Goal: Task Accomplishment & Management: Complete application form

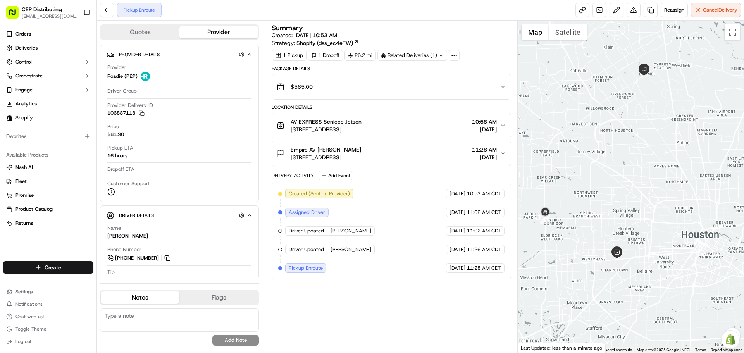
drag, startPoint x: 603, startPoint y: 228, endPoint x: 603, endPoint y: 199, distance: 29.1
click at [603, 199] on div at bounding box center [631, 187] width 227 height 332
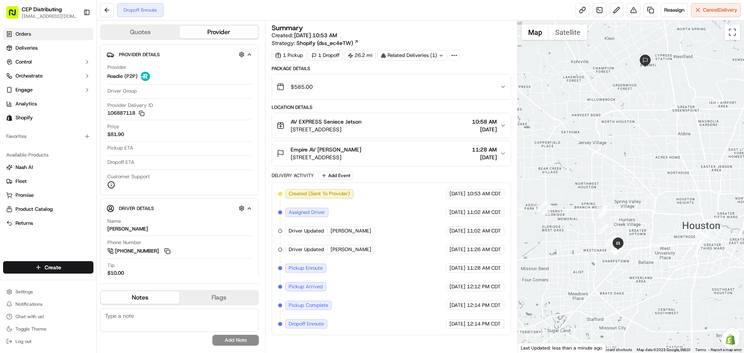
click at [33, 38] on link "Orders" at bounding box center [48, 34] width 90 height 12
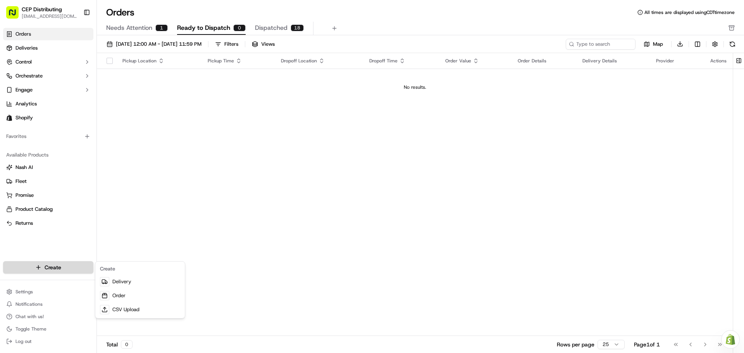
click at [55, 267] on html "CEP Distributing [EMAIL_ADDRESS][DOMAIN_NAME] Toggle Sidebar Orders Deliveries …" at bounding box center [372, 176] width 744 height 353
click at [119, 292] on link "Order" at bounding box center [140, 296] width 86 height 14
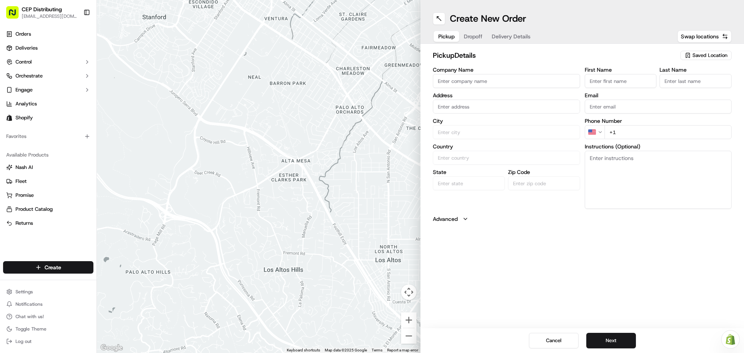
click at [445, 82] on input "Company Name" at bounding box center [506, 81] width 147 height 14
type input "AV EXPRESS"
type input "[STREET_ADDRESS]"
type input "Seniece"
type input "Jetson"
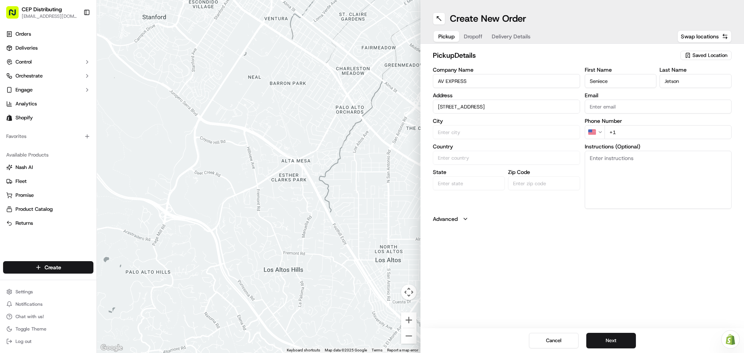
type input "[EMAIL_ADDRESS][DOMAIN_NAME]"
click at [518, 126] on div "[STREET_ADDRESS]" at bounding box center [506, 123] width 143 height 12
type input "[STREET_ADDRESS]"
type input "[GEOGRAPHIC_DATA]"
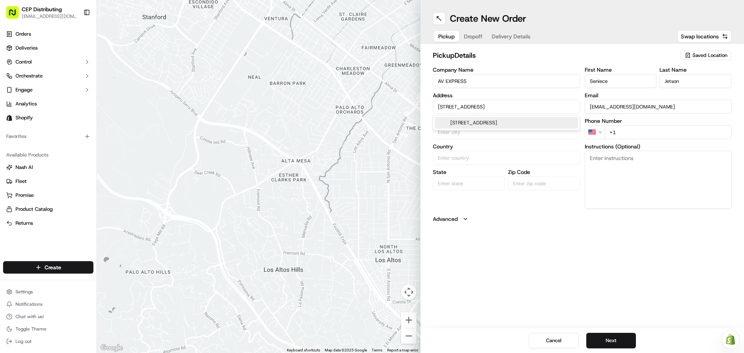
type input "[GEOGRAPHIC_DATA]"
type input "77063"
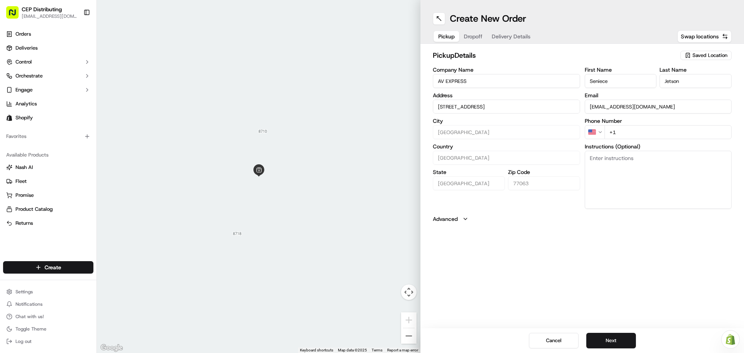
click at [631, 129] on input "+1" at bounding box center [669, 132] width 128 height 14
type input "[PHONE_NUMBER]"
type textarea "O"
type textarea "pick up order# 3028 in front entrance"
click at [602, 334] on button "Next" at bounding box center [612, 341] width 50 height 16
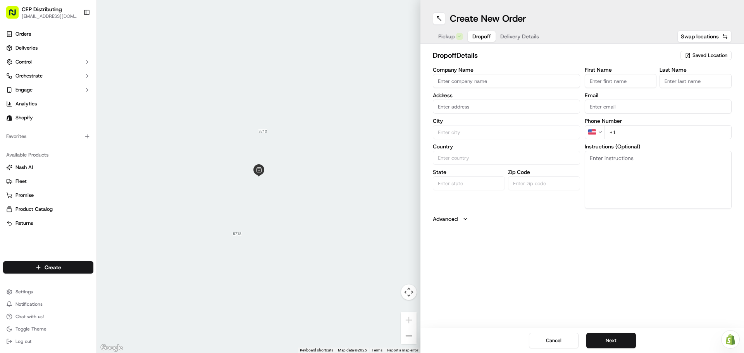
click at [496, 83] on input "Company Name" at bounding box center [506, 81] width 147 height 14
type input "3"
type input "[PERSON_NAME]"
click at [511, 109] on input "[STREET_ADDRESS]" at bounding box center [506, 107] width 147 height 14
click at [513, 121] on div "[STREET_ADDRESS]" at bounding box center [506, 123] width 143 height 12
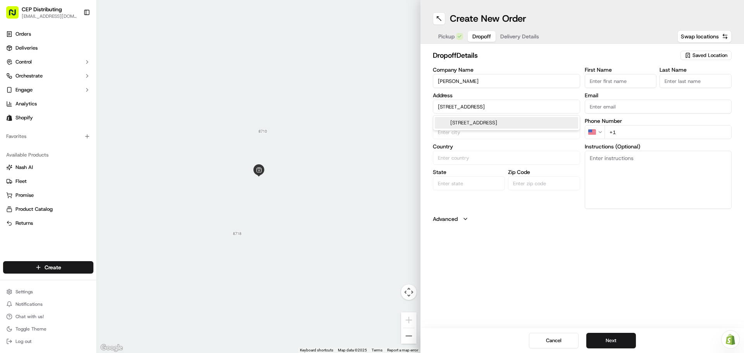
type input "[STREET_ADDRESS]"
type input "The Woodlands"
type input "[GEOGRAPHIC_DATA]"
type input "77384"
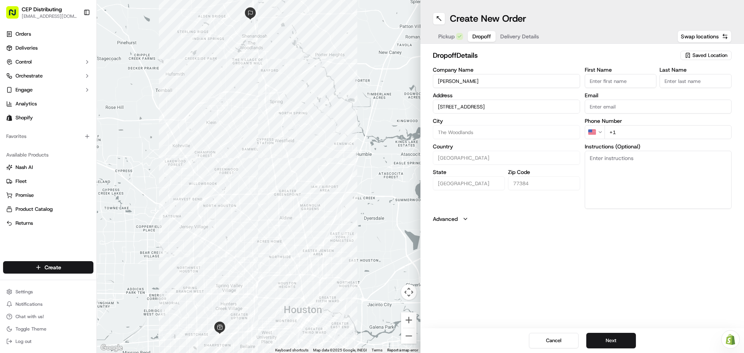
type input "[STREET_ADDRESS]"
click at [644, 81] on input "First Name" at bounding box center [621, 81] width 72 height 14
click at [604, 77] on input "First Name" at bounding box center [621, 81] width 72 height 14
type input "D"
type input "Squire"
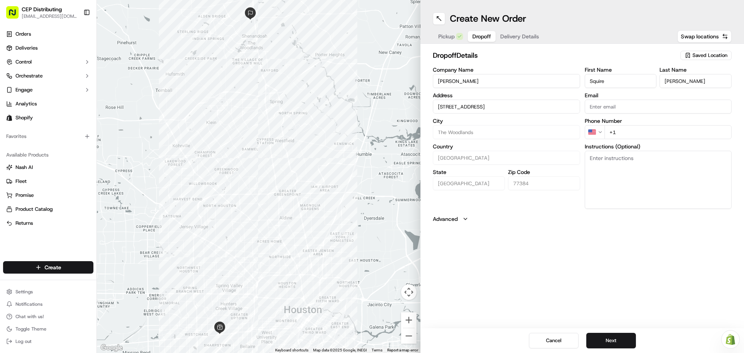
type input "[PERSON_NAME]"
click at [511, 104] on input "[STREET_ADDRESS]" at bounding box center [506, 107] width 147 height 14
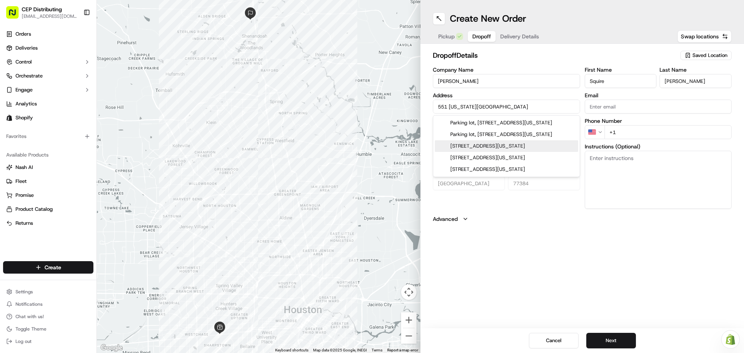
click at [498, 148] on div "[STREET_ADDRESS][US_STATE]" at bounding box center [506, 146] width 143 height 12
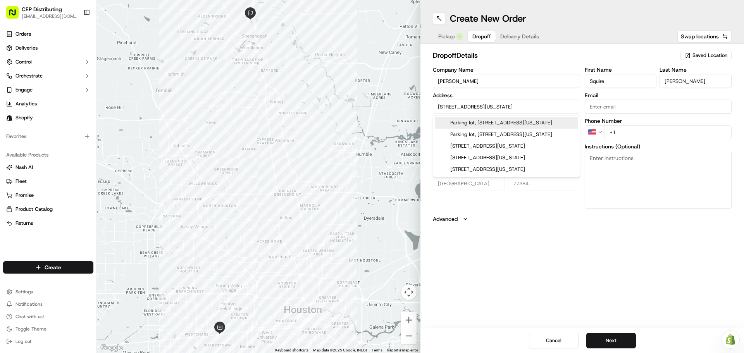
type input "[STREET_ADDRESS][US_STATE]"
type input "Conroe"
type input "77302"
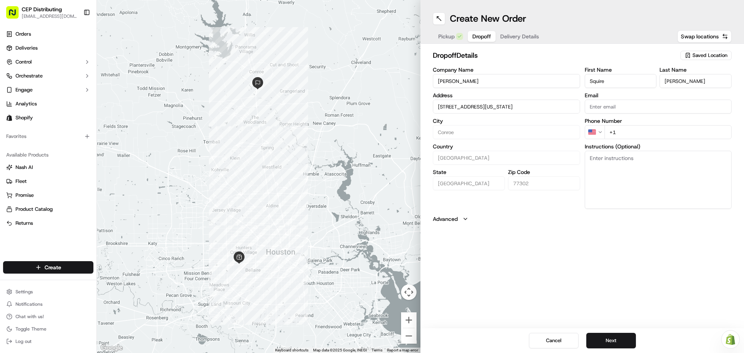
type input "[STREET_ADDRESS][US_STATE]"
click at [604, 106] on input "Email" at bounding box center [658, 107] width 147 height 14
paste input "[EMAIL_ADDRESS][DOMAIN_NAME]"
type input "[EMAIL_ADDRESS][DOMAIN_NAME]"
click at [626, 131] on input "+1" at bounding box center [669, 132] width 128 height 14
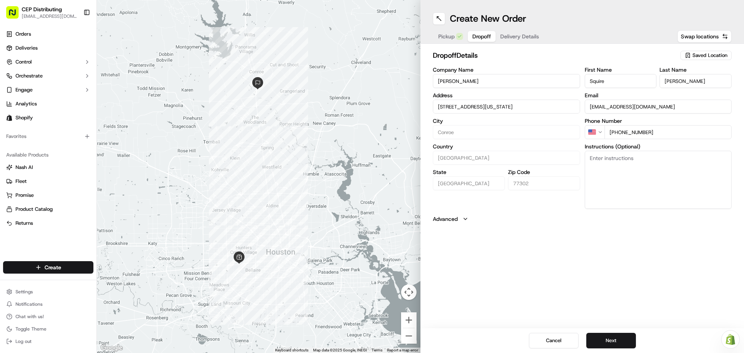
type input "[PHONE_NUMBER]"
type textarea "O"
type textarea "Inside delivery - do not leave outside - contact [PERSON_NAME]"
click at [614, 340] on button "Next" at bounding box center [612, 341] width 50 height 16
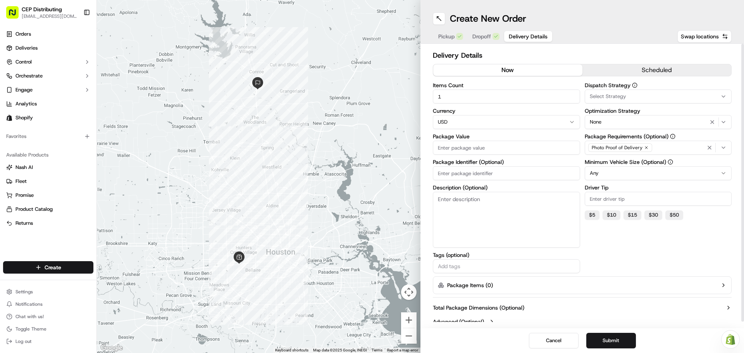
click at [488, 148] on input "Package Value" at bounding box center [506, 148] width 147 height 14
type input "268"
click at [488, 167] on input "Package Identifier (Optional)" at bounding box center [506, 173] width 147 height 14
type input "Order# 3028"
click at [630, 91] on button "Select Strategy" at bounding box center [658, 97] width 147 height 14
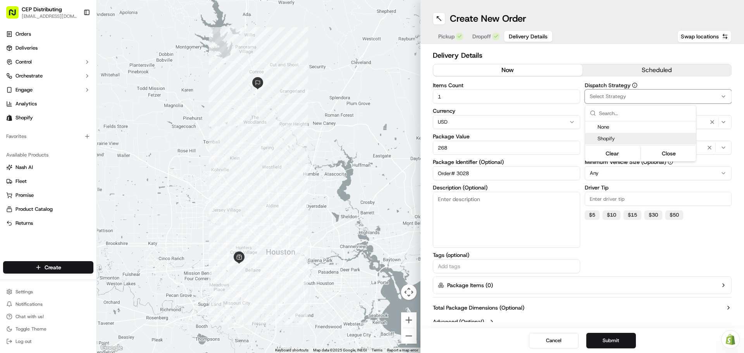
click at [639, 137] on span "Shopify" at bounding box center [645, 138] width 95 height 7
click at [646, 249] on html "CEP Distributing [EMAIL_ADDRESS][DOMAIN_NAME] Toggle Sidebar Orders Deliveries …" at bounding box center [372, 176] width 744 height 353
click at [594, 214] on button "$ 5" at bounding box center [592, 214] width 15 height 9
type input "5"
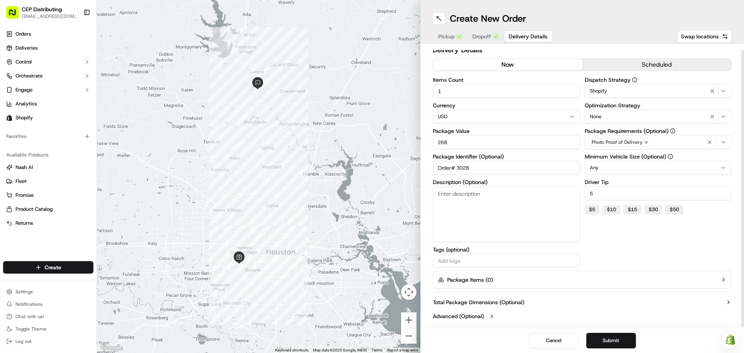
scroll to position [7, 0]
click at [612, 335] on button "Submit" at bounding box center [612, 341] width 50 height 16
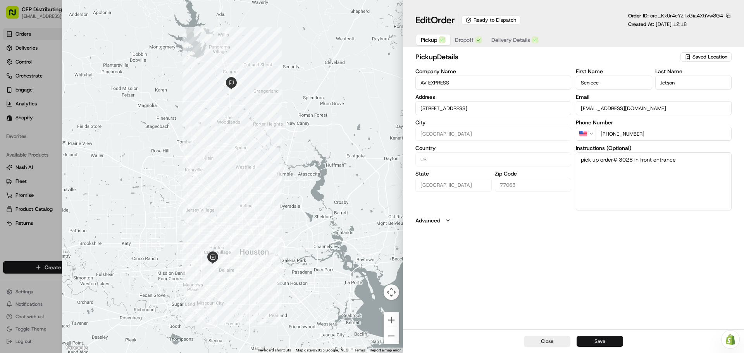
click at [595, 338] on button "Save" at bounding box center [600, 341] width 47 height 11
type input "+1"
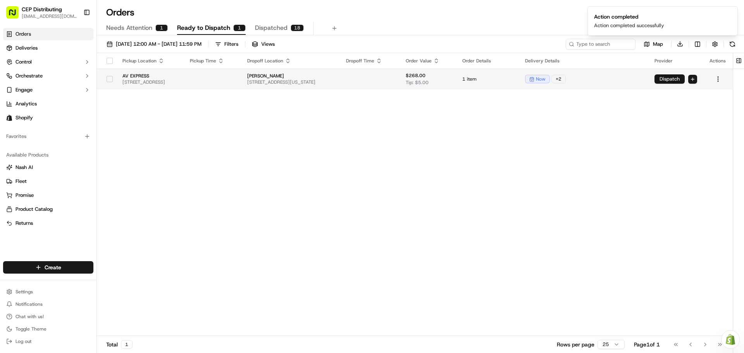
click at [669, 79] on button "Dispatch" at bounding box center [670, 78] width 30 height 9
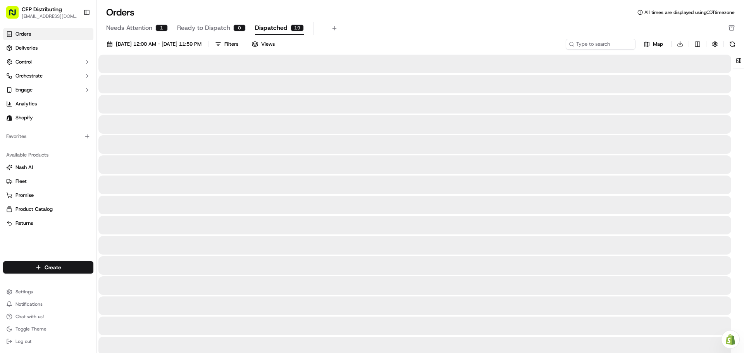
click at [266, 27] on span "Dispatched" at bounding box center [271, 27] width 33 height 9
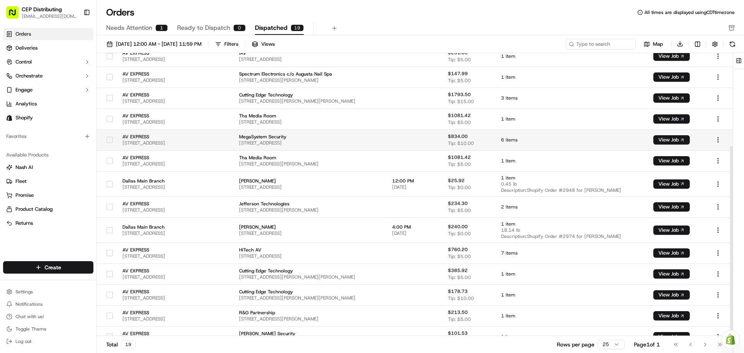
scroll to position [138, 0]
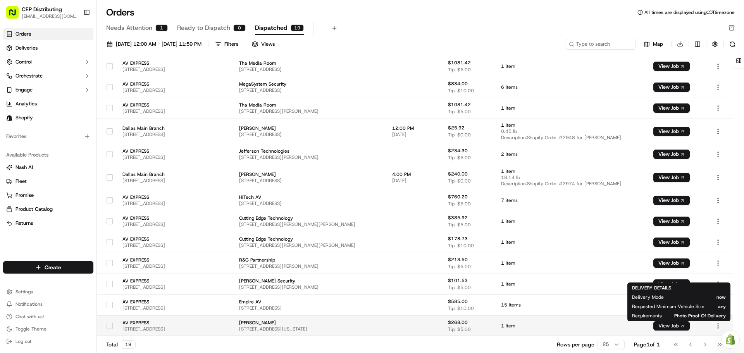
click at [669, 323] on body "CEP Distributing [EMAIL_ADDRESS][DOMAIN_NAME] Toggle Sidebar Orders Deliveries …" at bounding box center [372, 176] width 744 height 353
click at [671, 325] on button "View Job" at bounding box center [672, 325] width 36 height 9
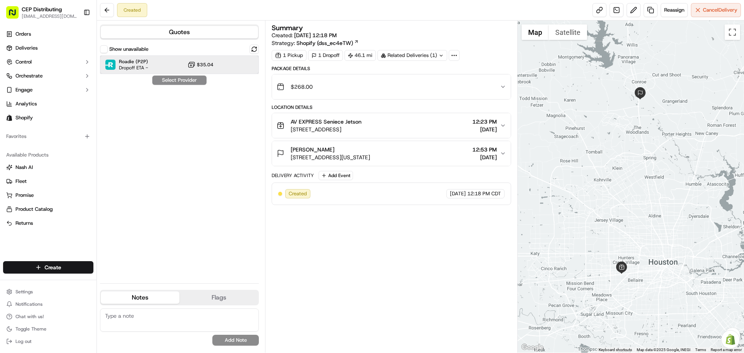
click at [184, 62] on div "Roadie (P2P) Dropoff ETA - $35.04" at bounding box center [179, 64] width 159 height 19
click at [193, 81] on button "Assign Provider" at bounding box center [179, 80] width 55 height 9
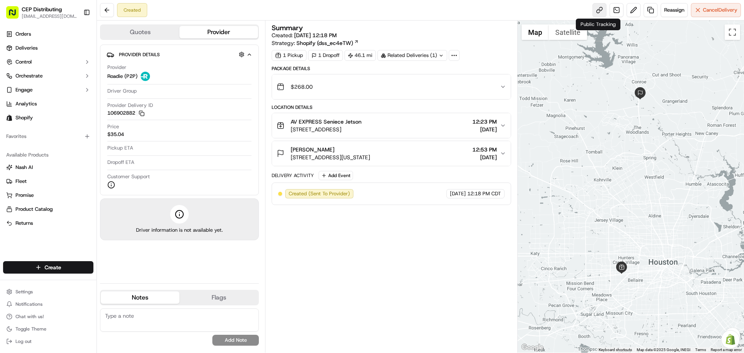
click at [596, 10] on link at bounding box center [600, 10] width 14 height 14
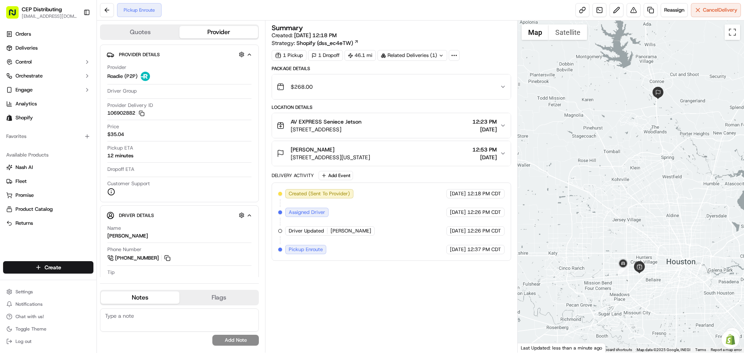
drag, startPoint x: 663, startPoint y: 179, endPoint x: 648, endPoint y: 112, distance: 69.0
click at [648, 112] on div at bounding box center [631, 187] width 227 height 332
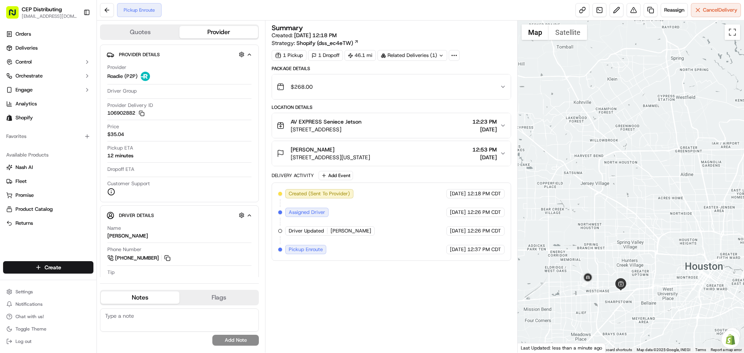
drag, startPoint x: 644, startPoint y: 171, endPoint x: 656, endPoint y: 124, distance: 48.7
click at [656, 124] on div at bounding box center [631, 187] width 227 height 332
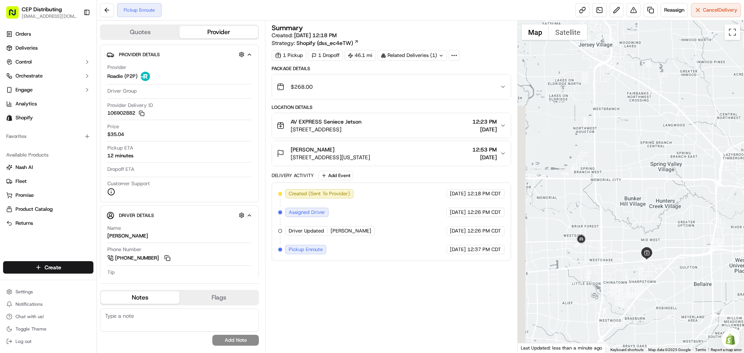
drag, startPoint x: 633, startPoint y: 173, endPoint x: 647, endPoint y: 123, distance: 52.3
click at [649, 120] on div at bounding box center [631, 187] width 227 height 332
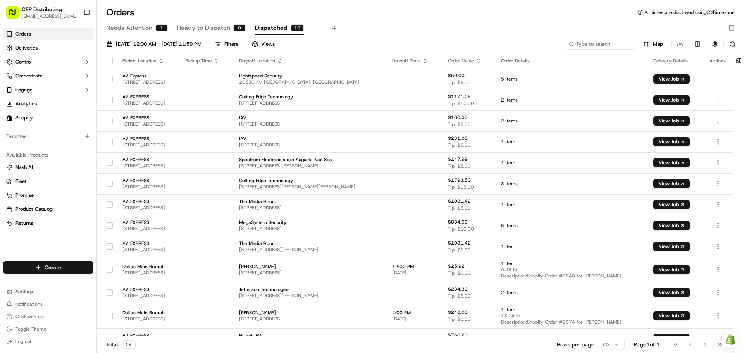
scroll to position [117, 0]
